Goal: Transaction & Acquisition: Purchase product/service

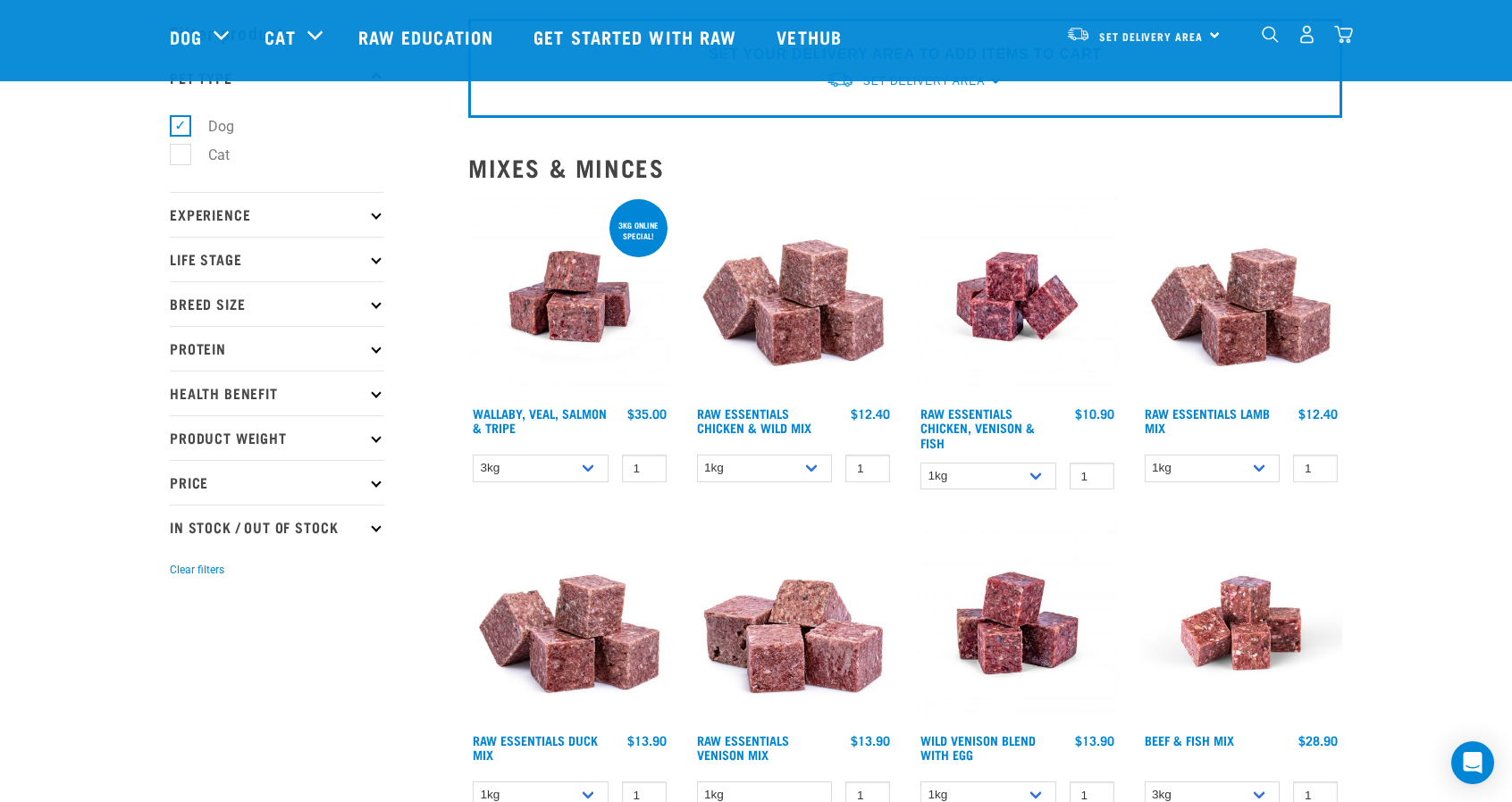
scroll to position [65, 0]
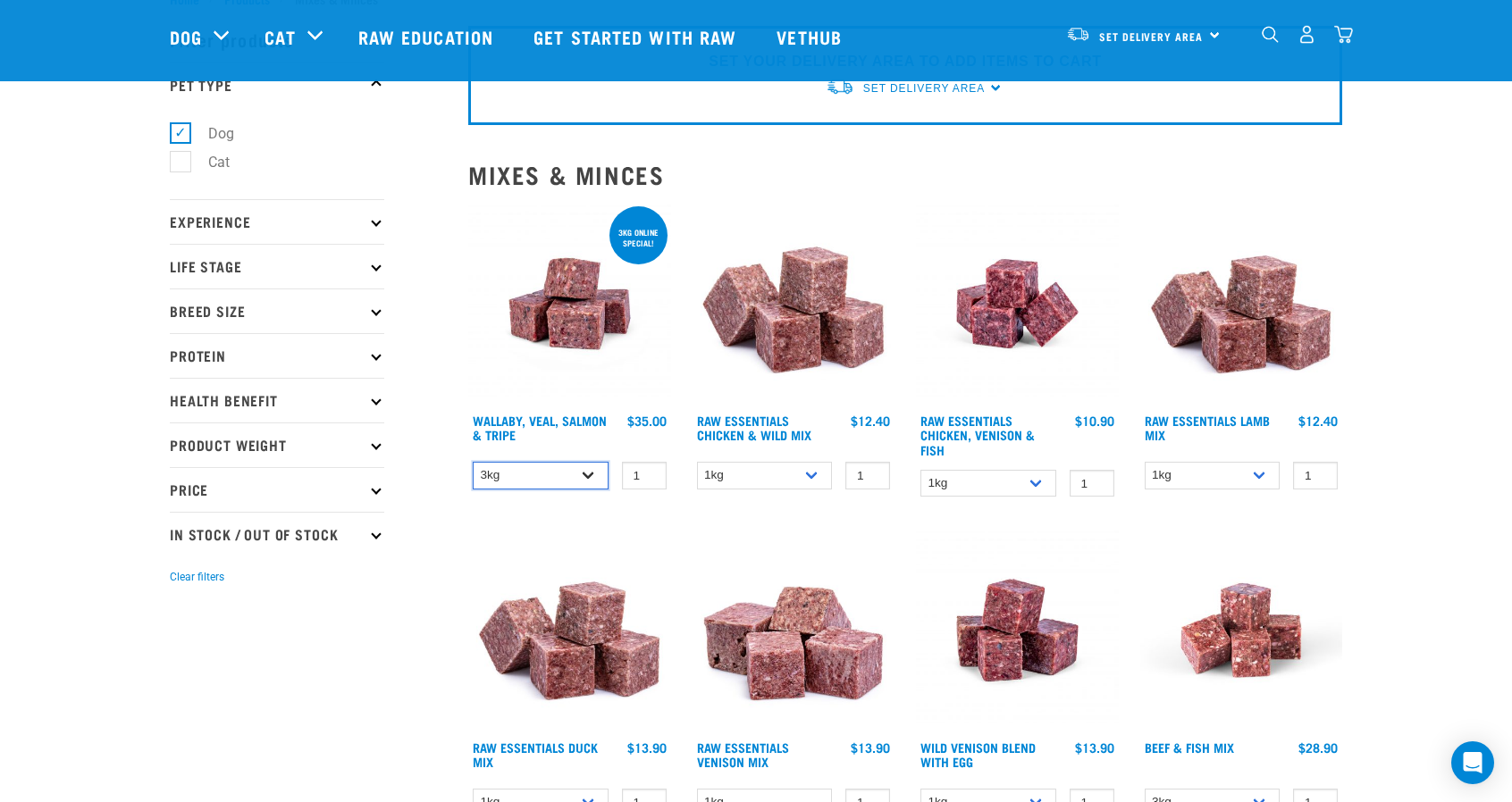
click at [577, 469] on select "3kg 1kg" at bounding box center [540, 475] width 136 height 28
select select "34492"
click at [473, 462] on select "3kg 1kg" at bounding box center [540, 475] width 136 height 28
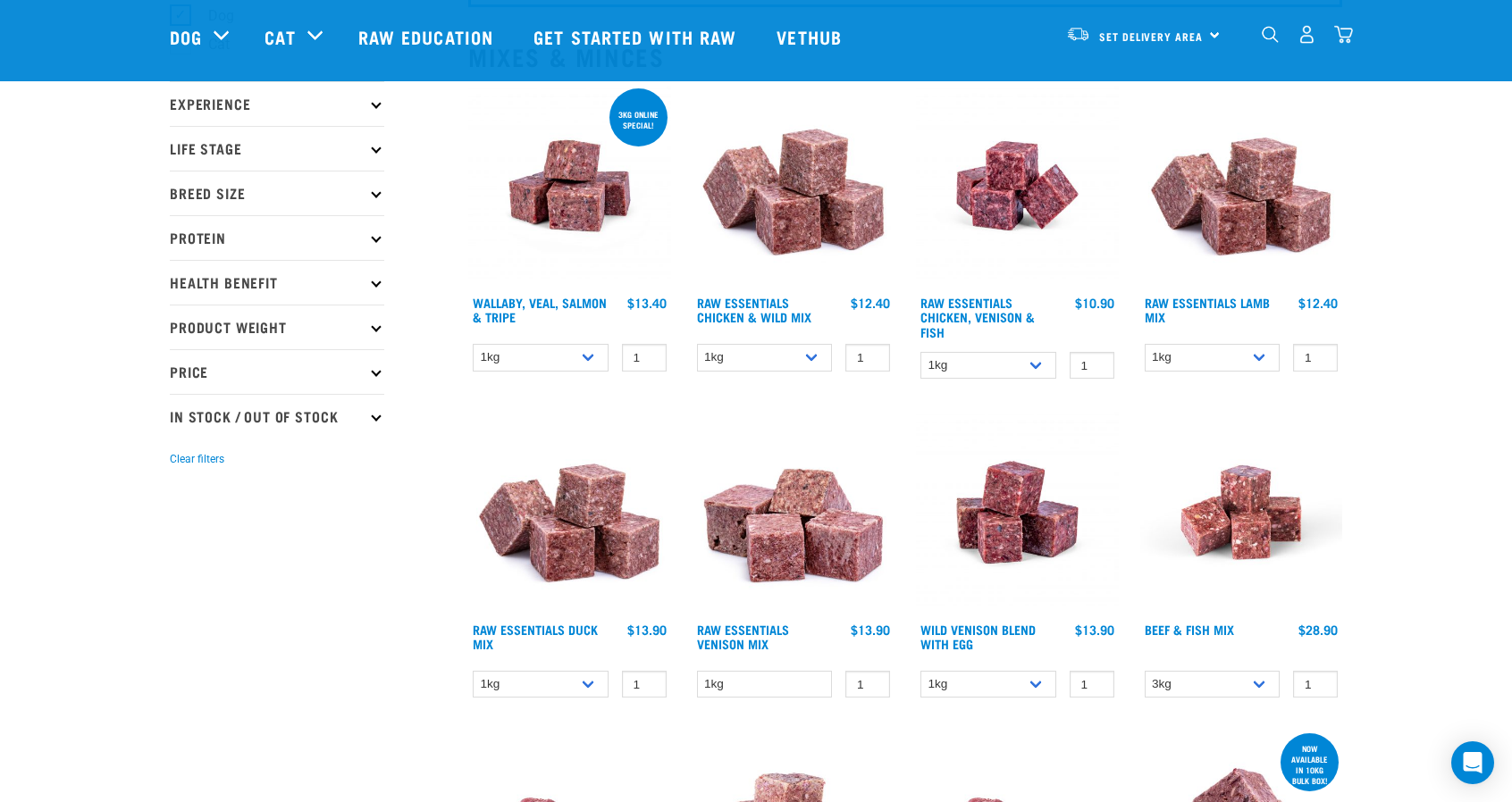
scroll to position [182, 0]
click at [1250, 681] on select "3kg Bulk (10kg)" at bounding box center [1212, 685] width 136 height 28
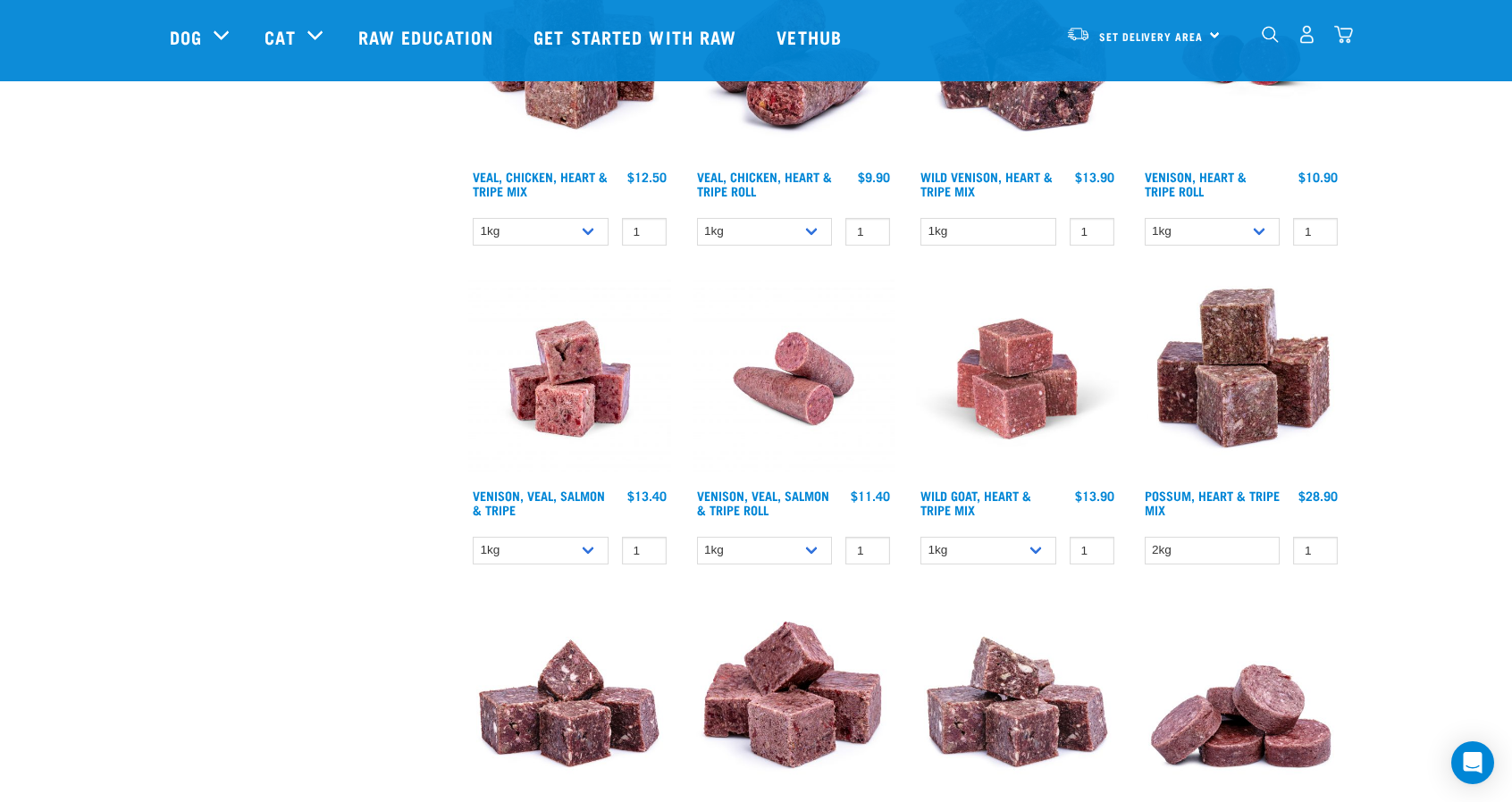
scroll to position [1540, 0]
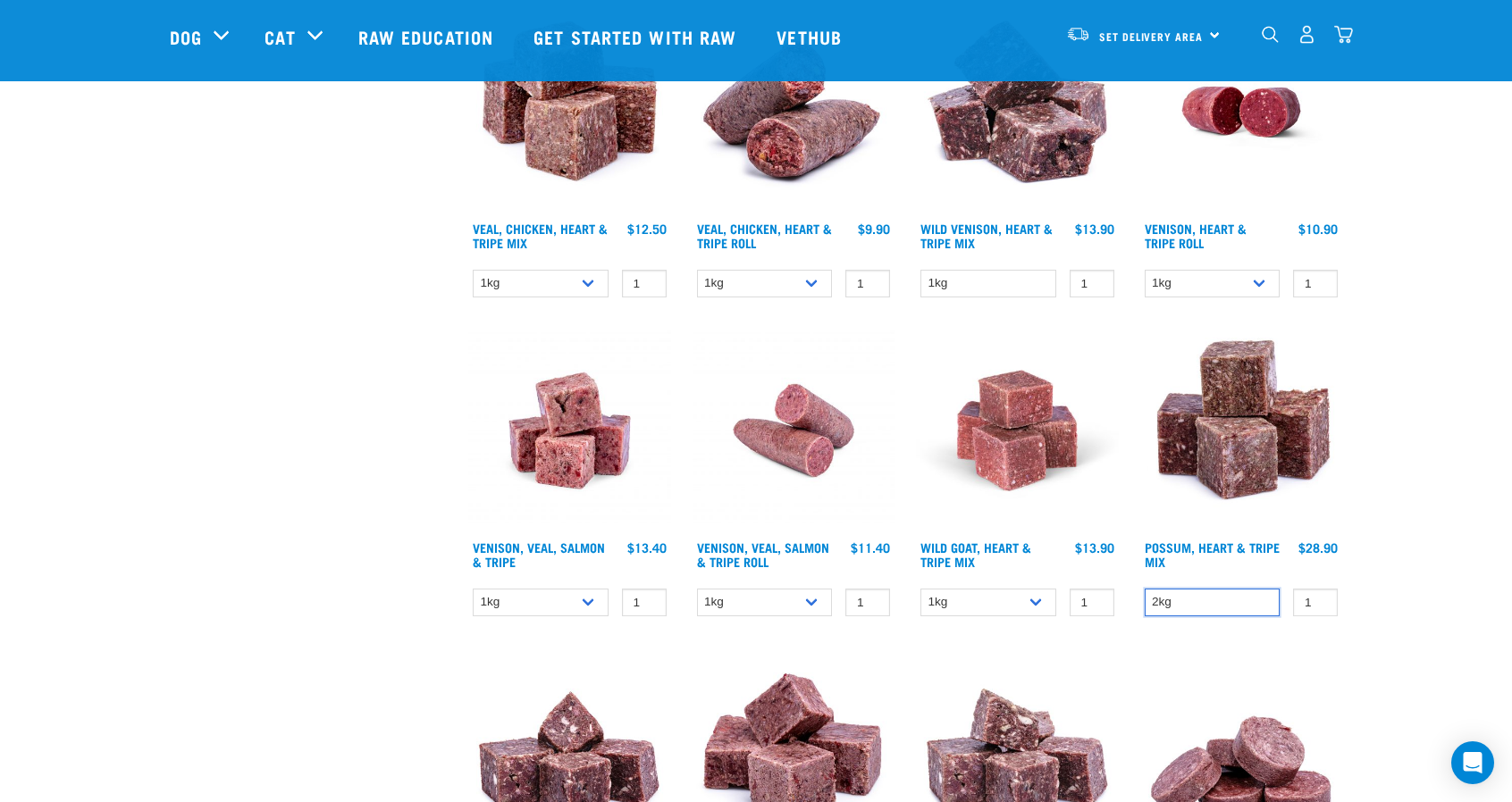
click at [1255, 599] on select "2kg" at bounding box center [1212, 603] width 136 height 28
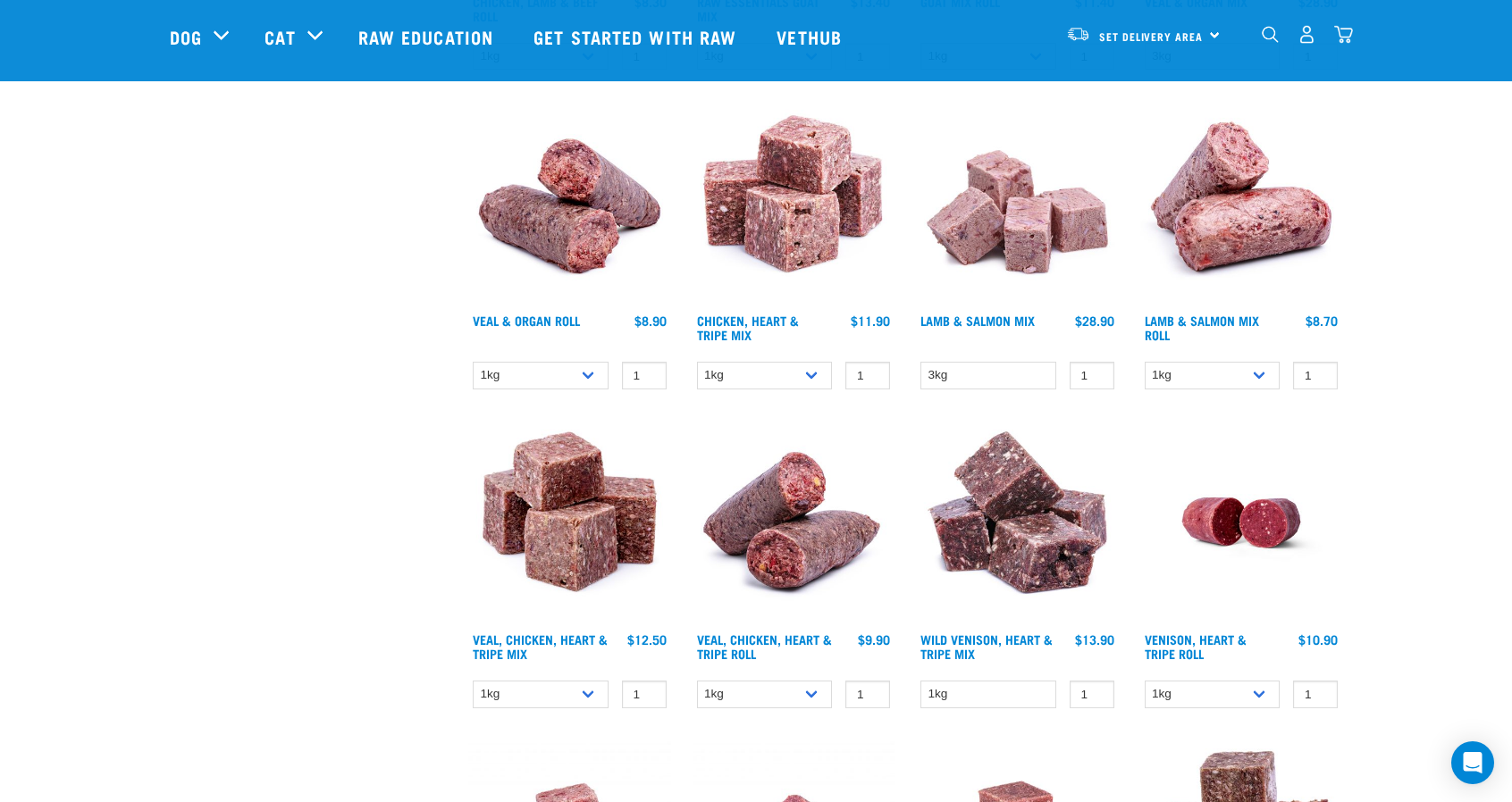
scroll to position [1117, 0]
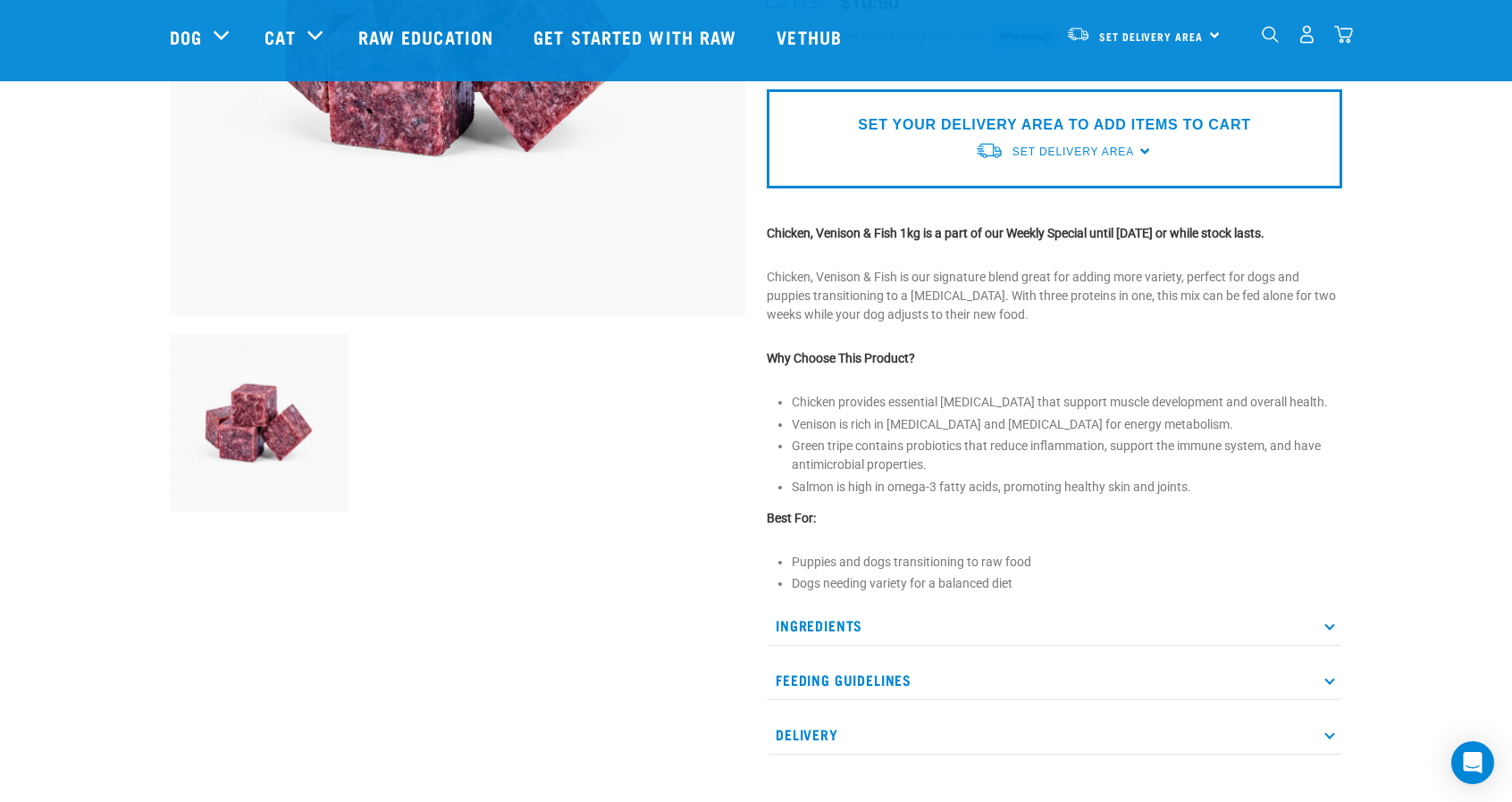
scroll to position [389, 0]
click at [1328, 626] on icon at bounding box center [1330, 626] width 10 height 10
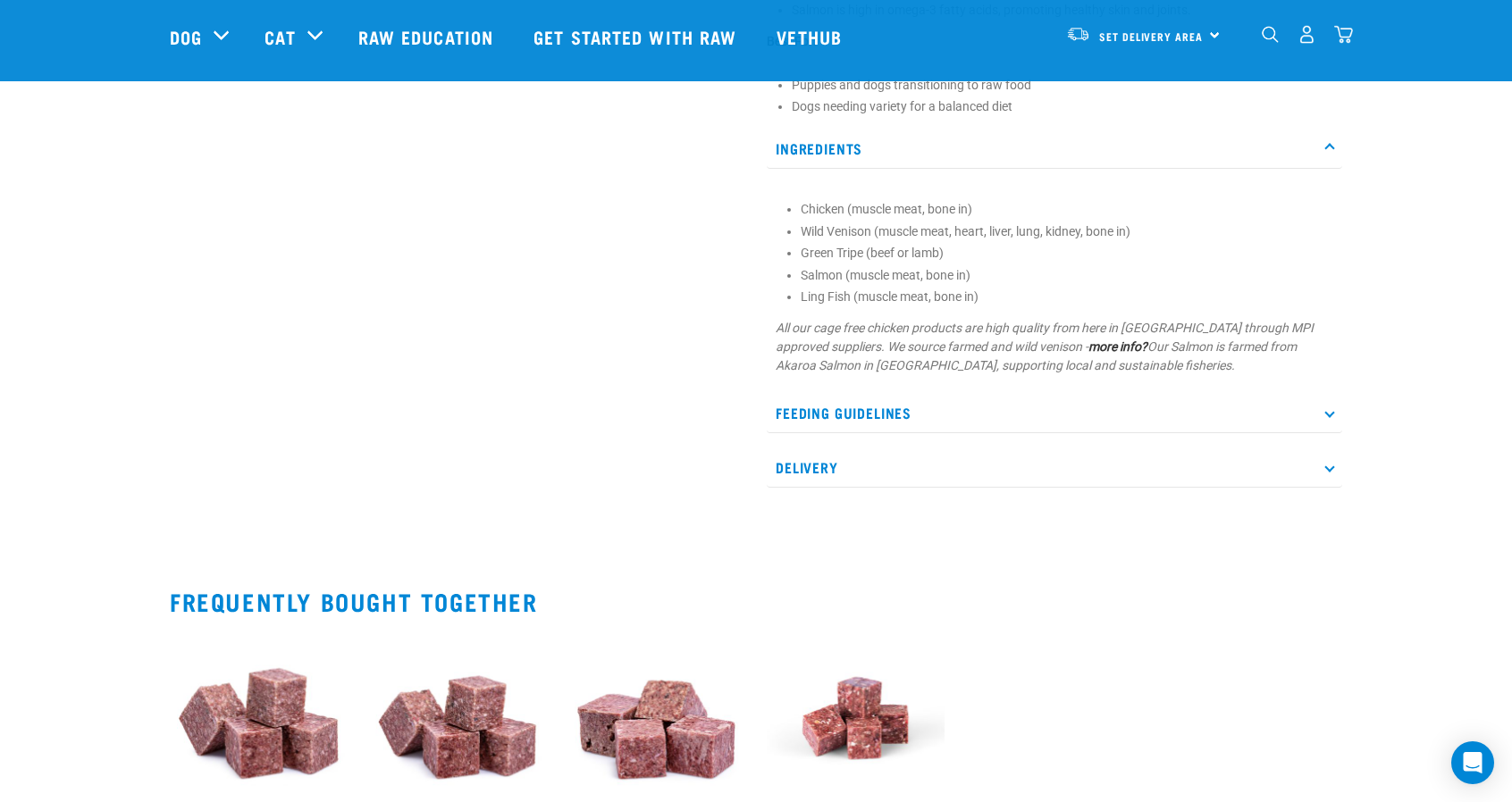
scroll to position [865, 0]
click at [1327, 407] on p "Feeding Guidelines" at bounding box center [1055, 414] width 576 height 40
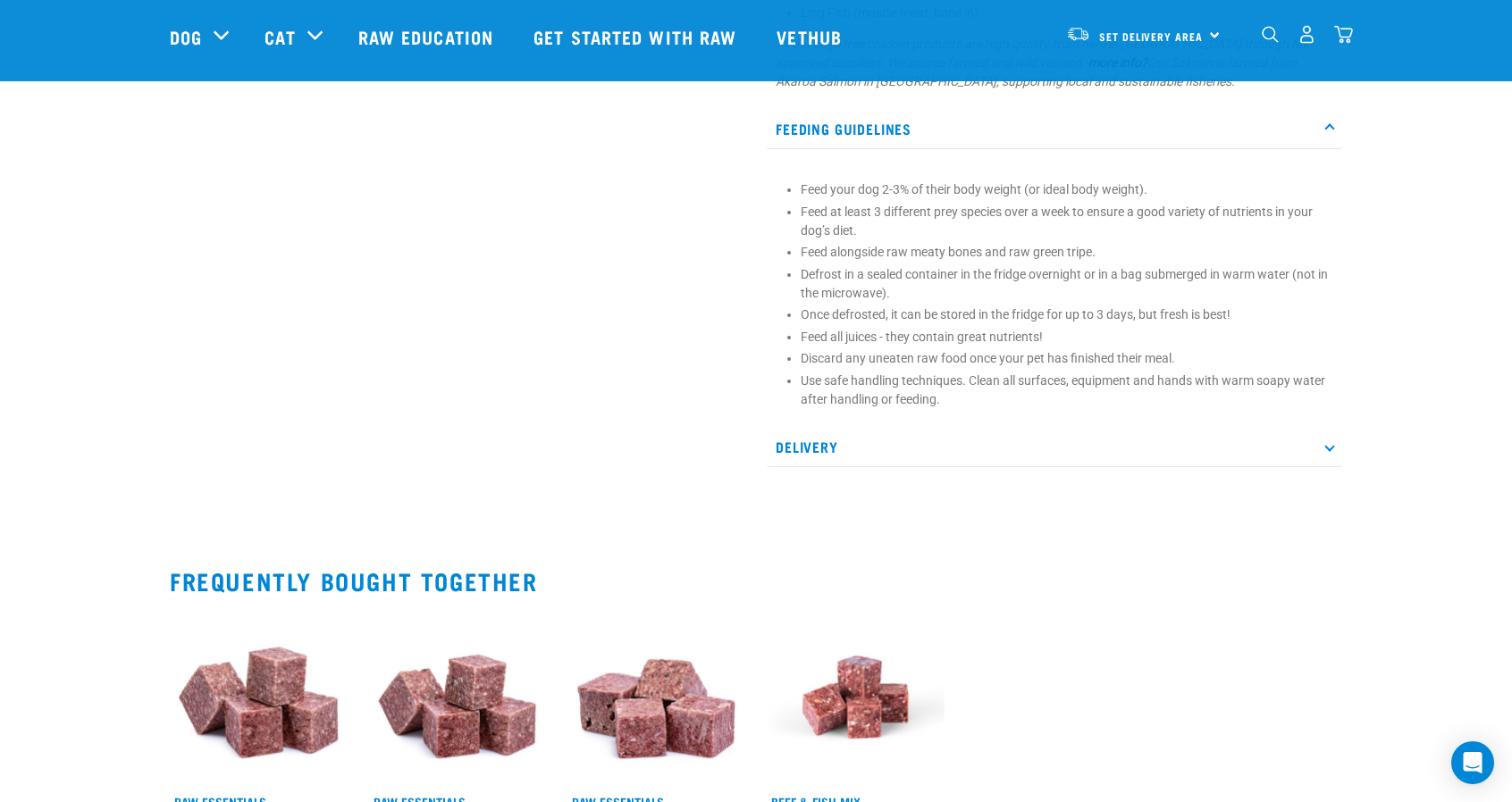
scroll to position [1149, 0]
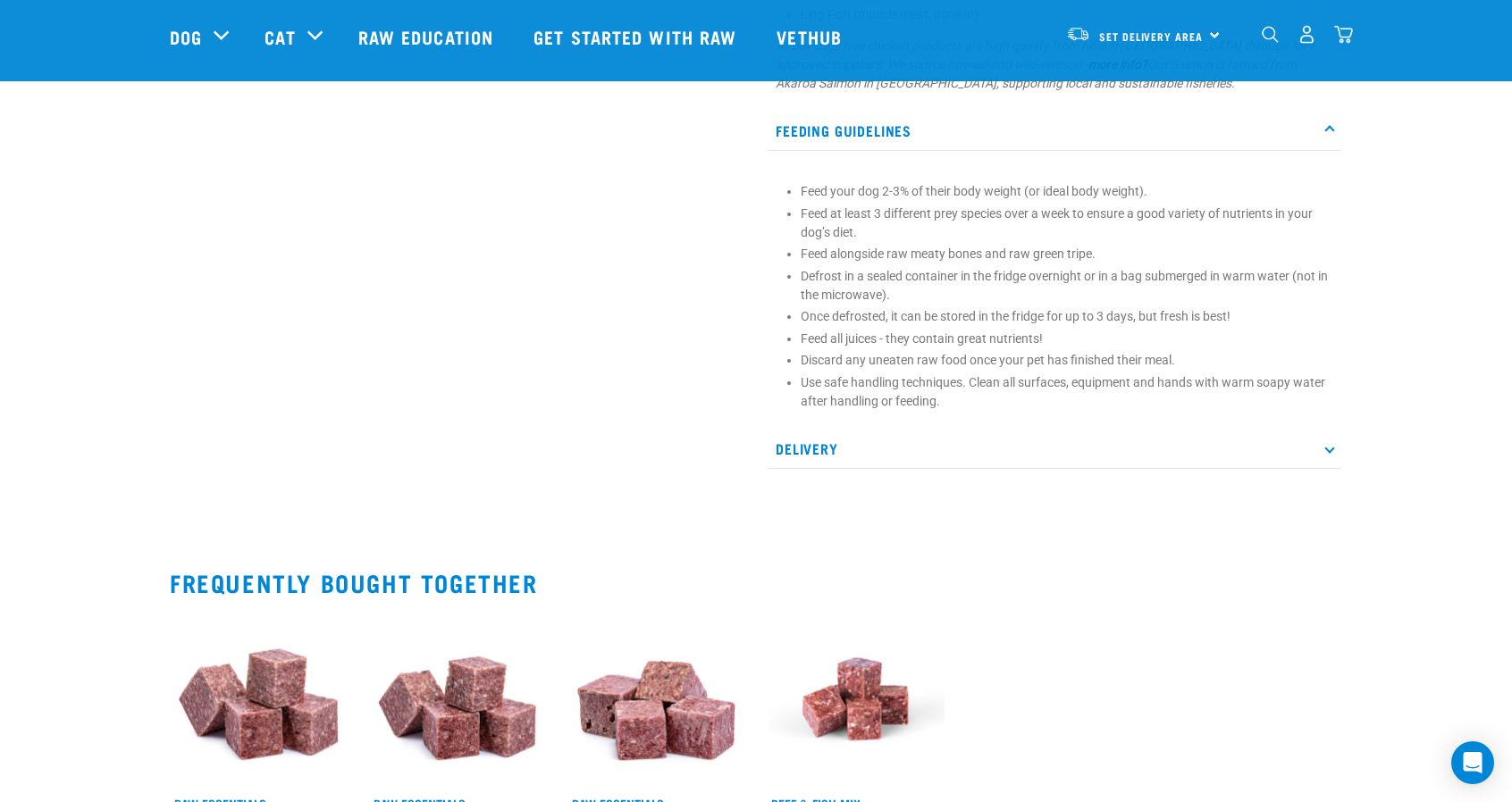
click at [1325, 451] on p "Delivery" at bounding box center [1055, 449] width 576 height 40
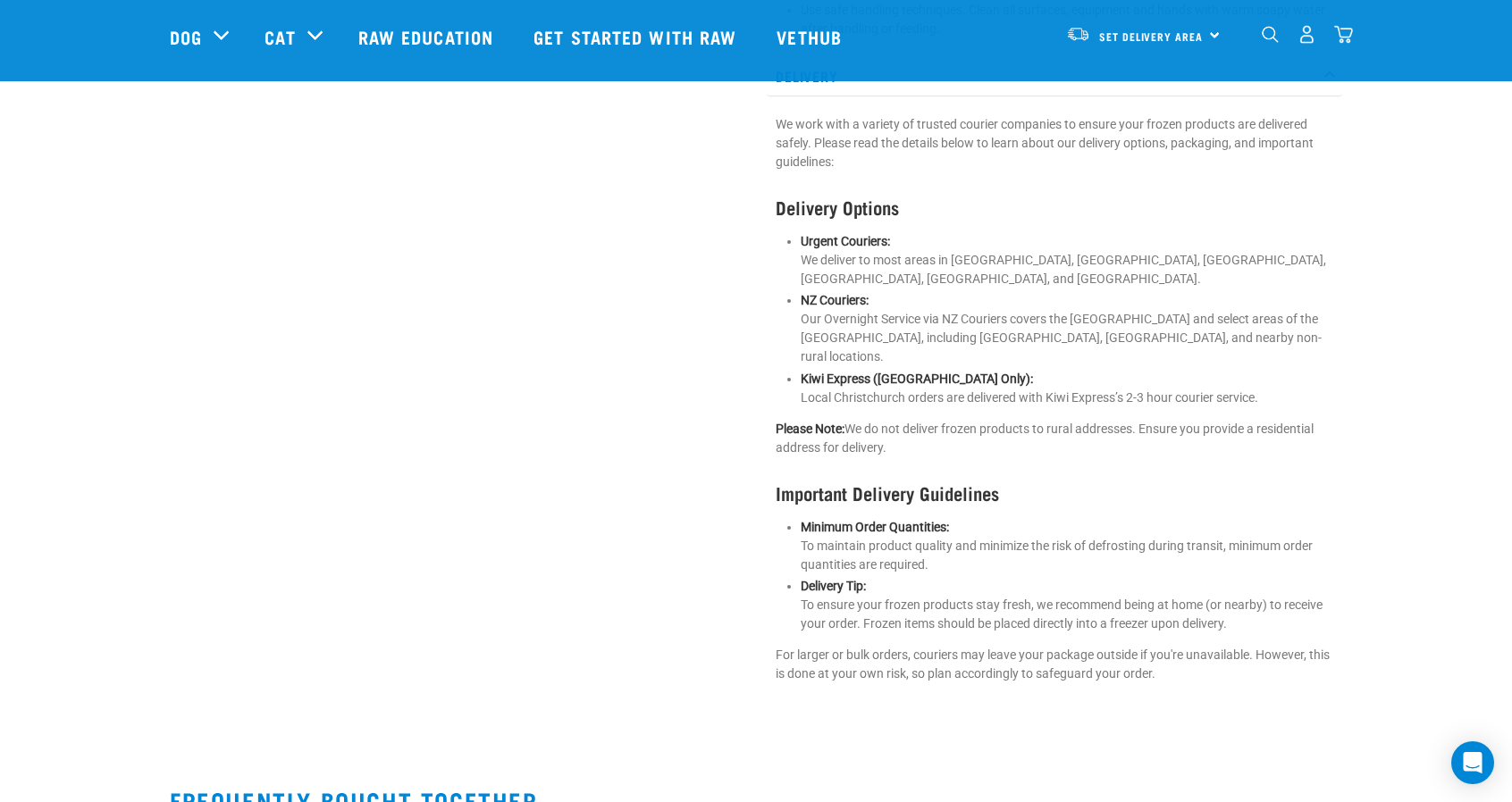
scroll to position [1521, 0]
